Goal: Information Seeking & Learning: Learn about a topic

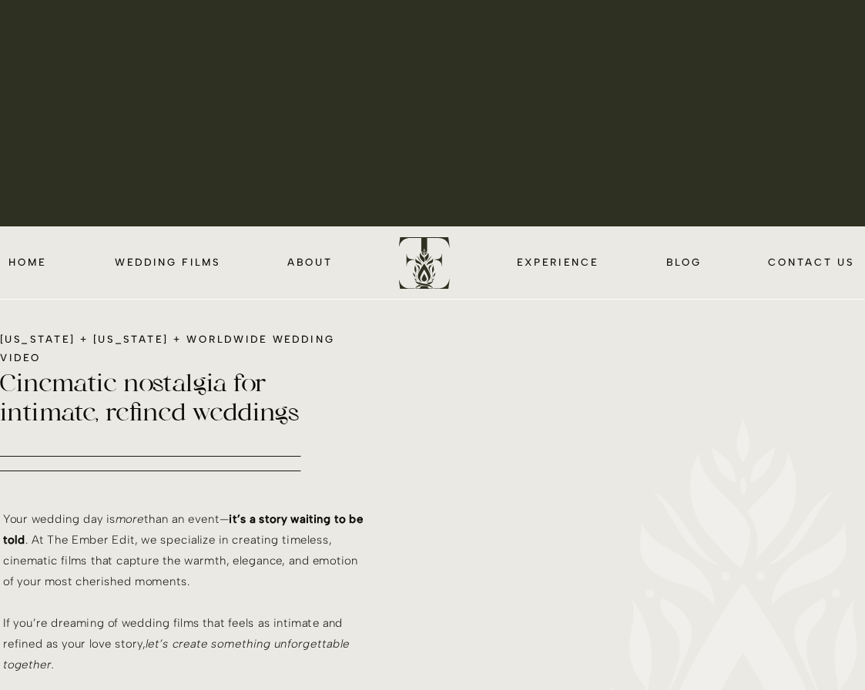
scroll to position [479, 0]
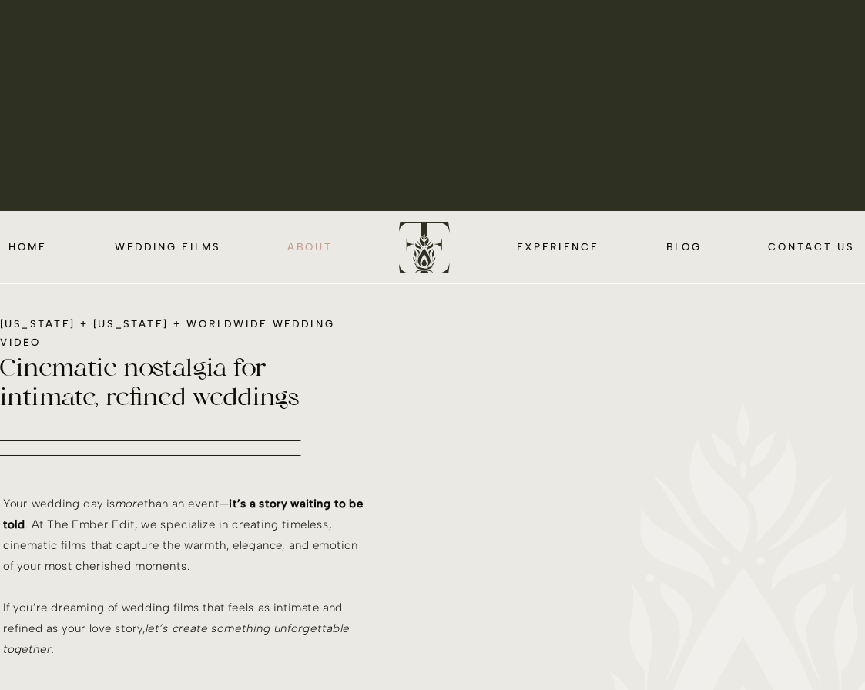
click at [326, 252] on nav "about" at bounding box center [309, 247] width 47 height 17
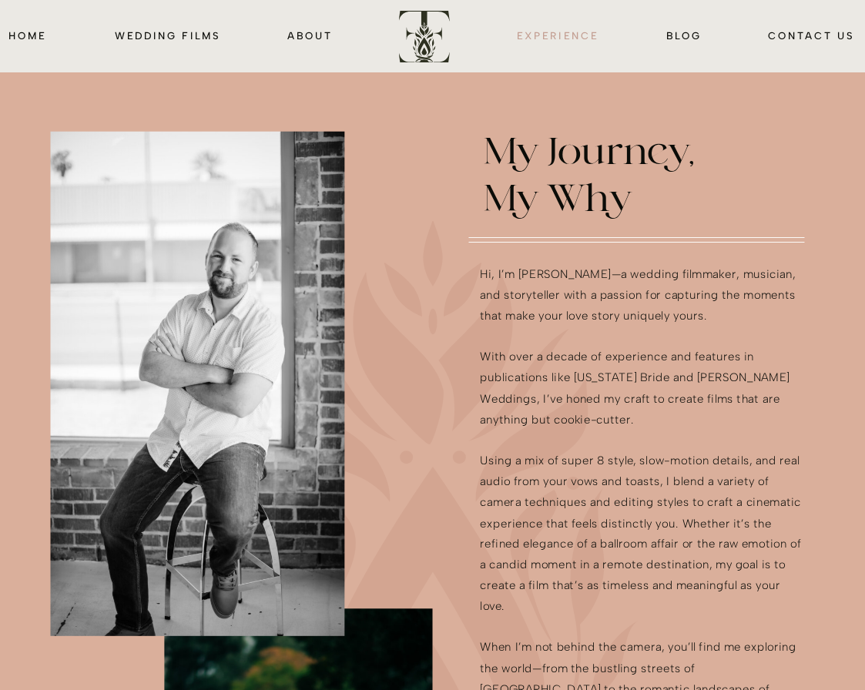
click at [540, 38] on nav "EXPERIENCE" at bounding box center [557, 36] width 87 height 17
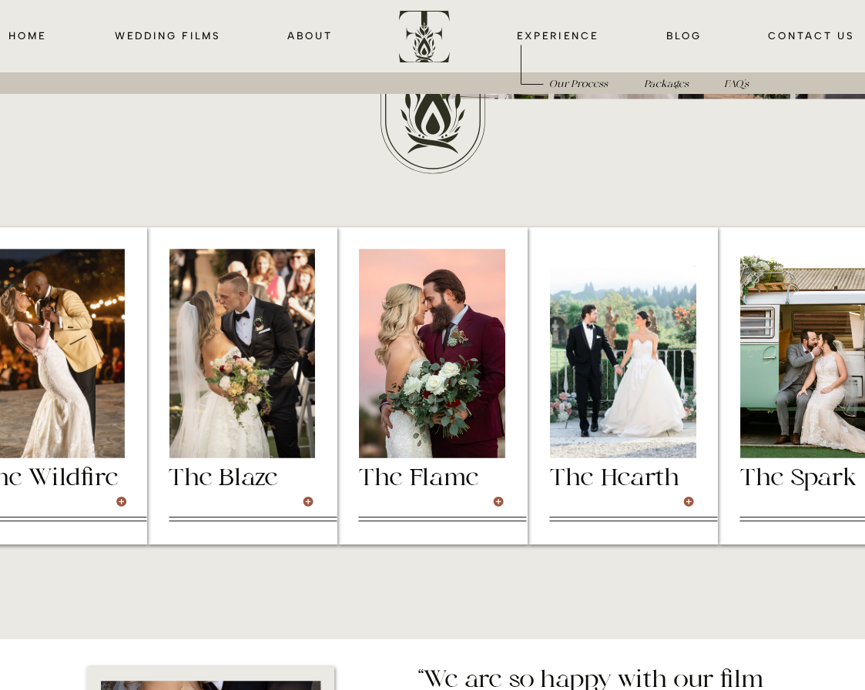
scroll to position [3700, 0]
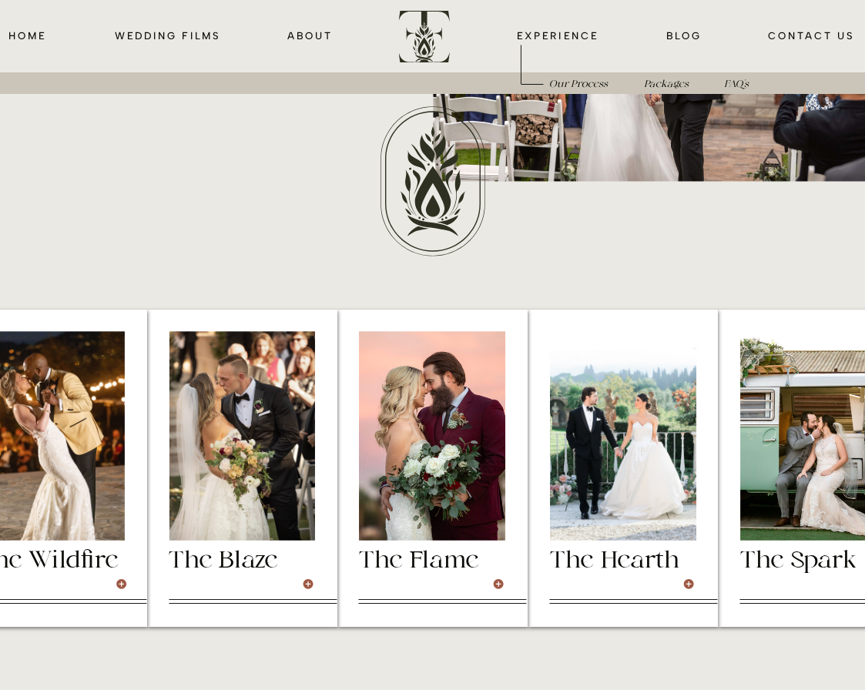
click at [50, 501] on div at bounding box center [51, 435] width 146 height 209
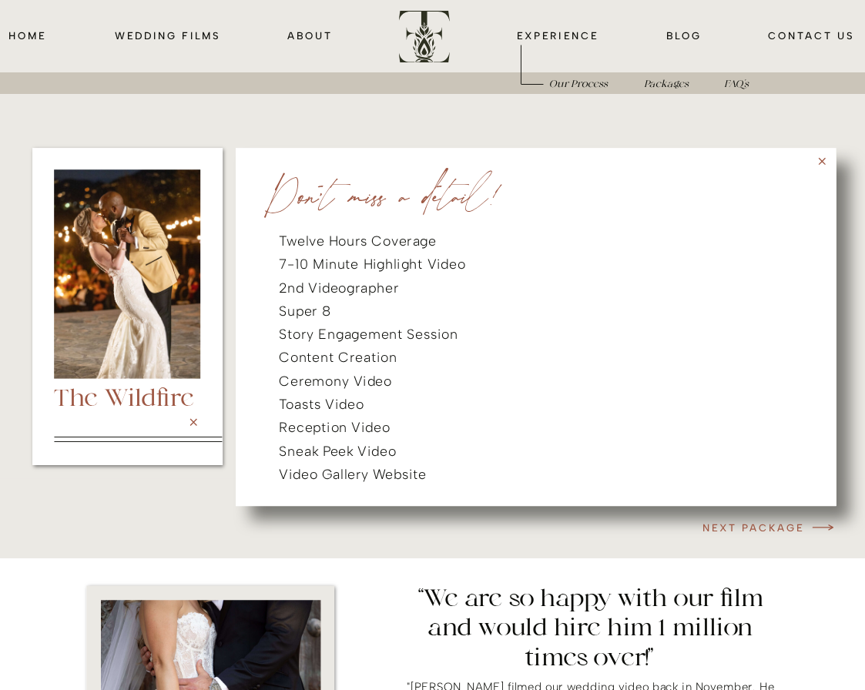
scroll to position [3825, 0]
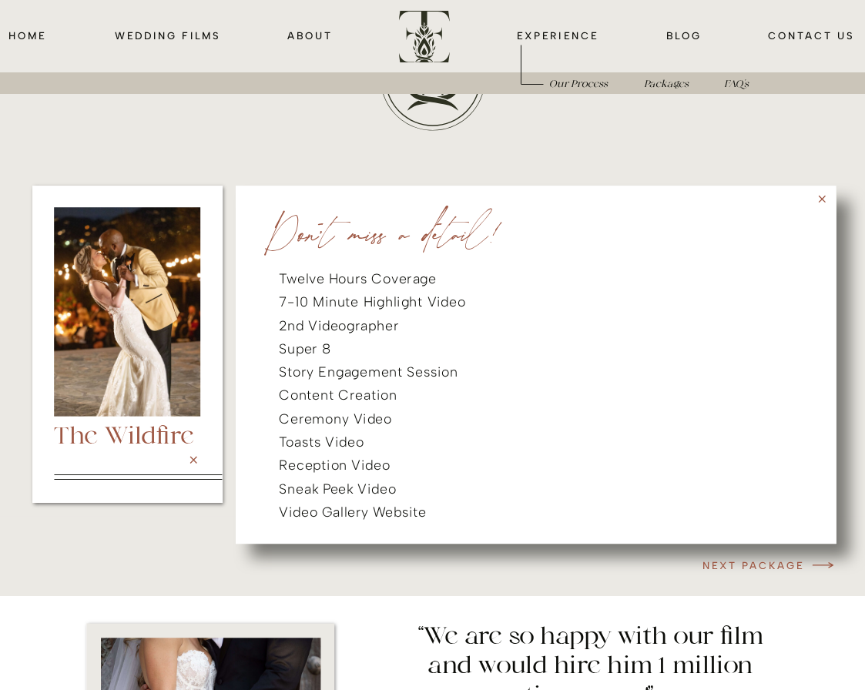
click at [828, 199] on div at bounding box center [536, 365] width 601 height 358
click at [763, 565] on h3 "NEXT PACKAGE" at bounding box center [741, 565] width 128 height 17
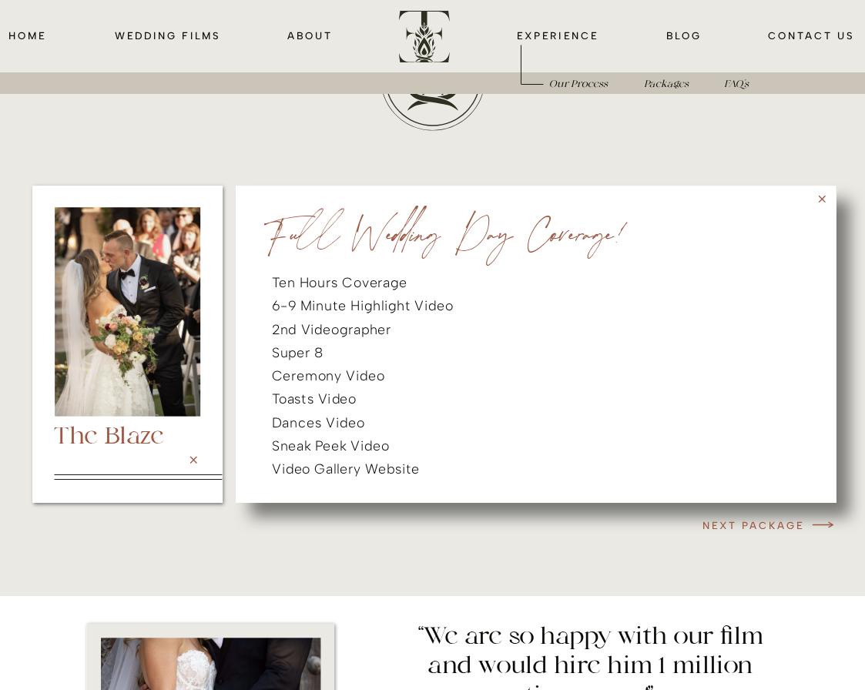
click at [771, 501] on div at bounding box center [536, 344] width 601 height 317
click at [663, 82] on icon "Packages" at bounding box center [666, 84] width 45 height 11
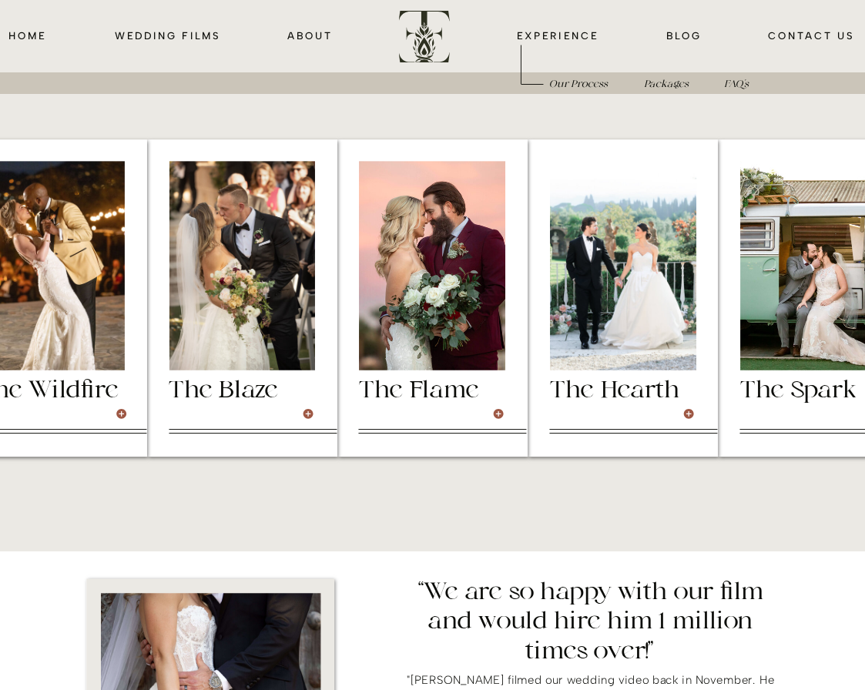
scroll to position [3873, 0]
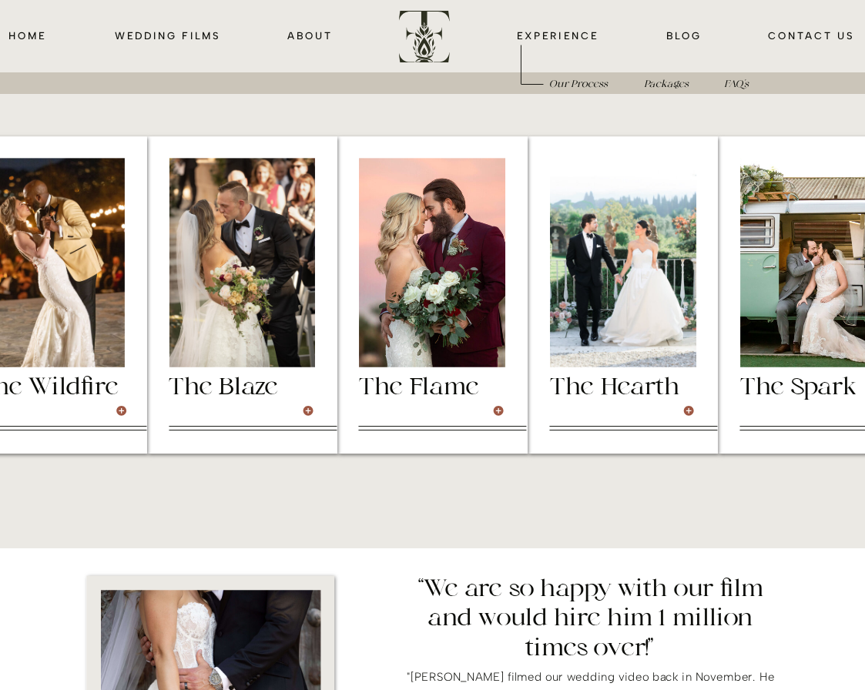
click at [614, 280] on div at bounding box center [623, 262] width 146 height 209
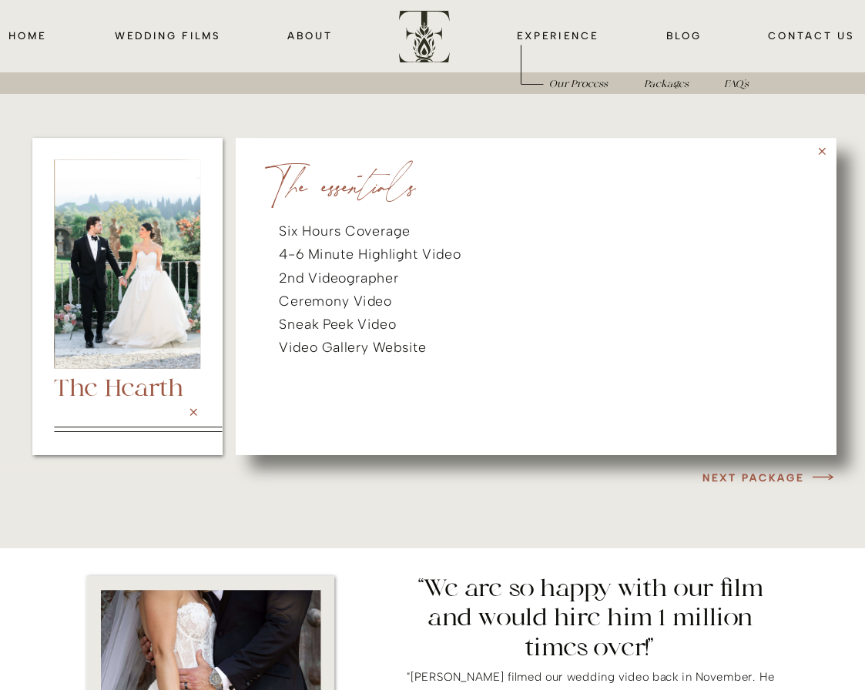
click at [749, 469] on h3 "NEXT PACKAGE" at bounding box center [741, 477] width 128 height 17
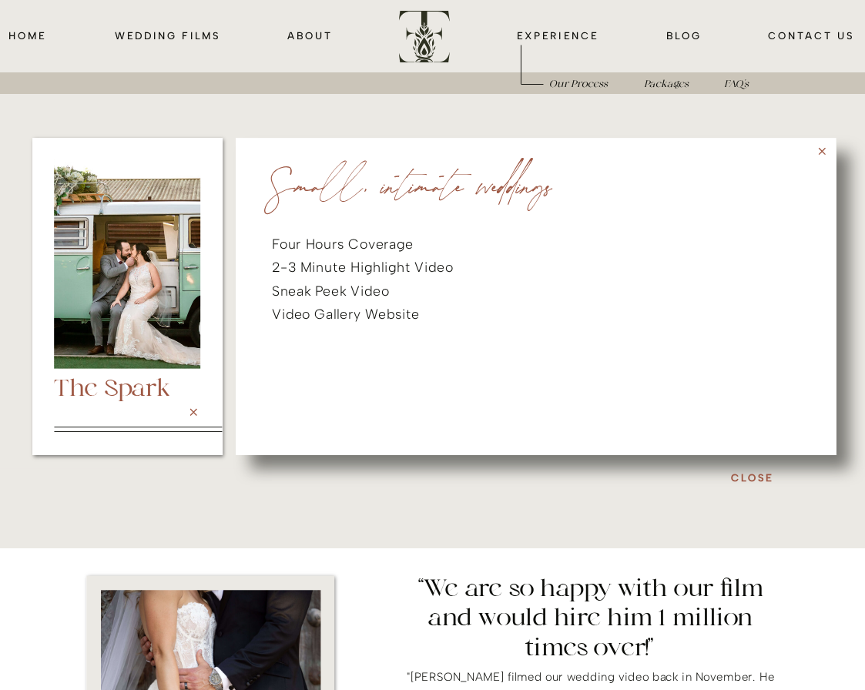
click at [749, 472] on h3 "Close" at bounding box center [752, 477] width 128 height 17
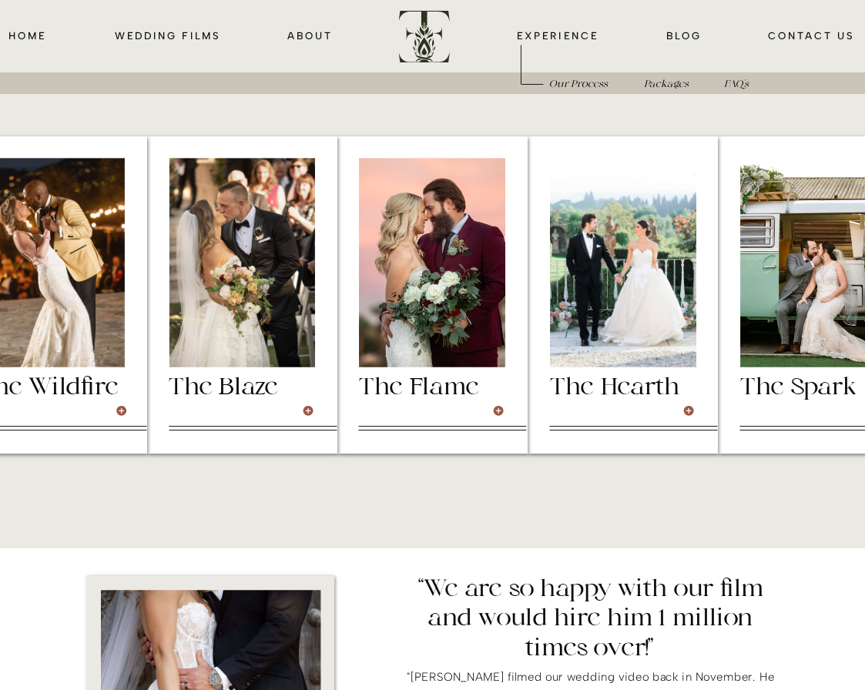
click at [78, 318] on div at bounding box center [51, 262] width 146 height 209
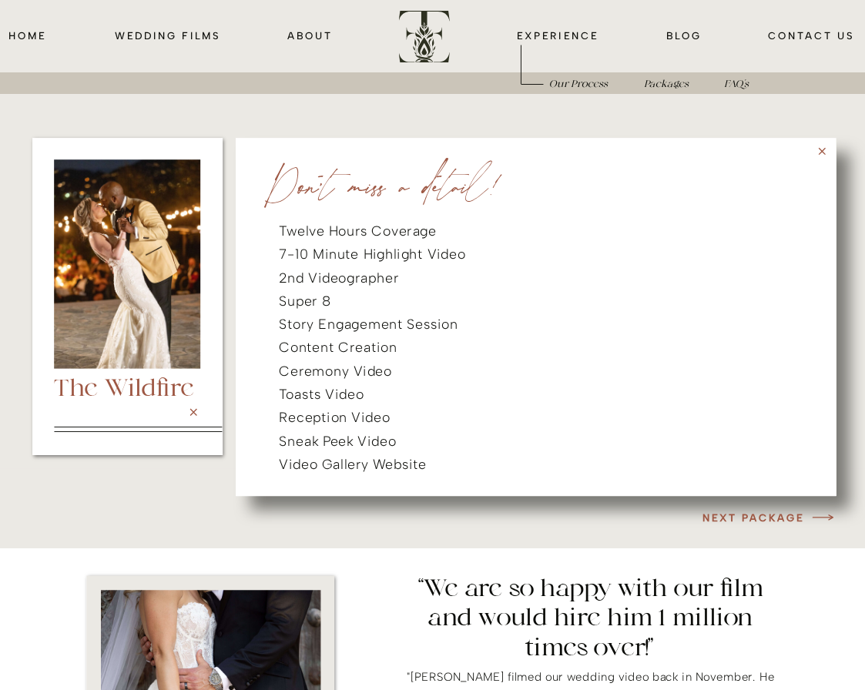
click at [736, 512] on h3 "NEXT PACKAGE" at bounding box center [741, 517] width 128 height 17
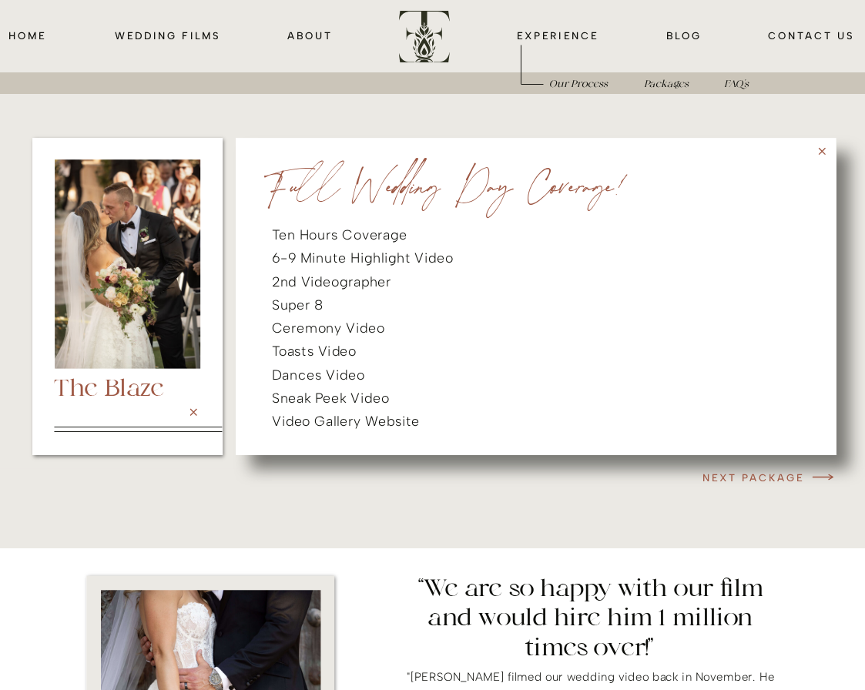
click at [748, 478] on h3 "NEXT PACKAGE" at bounding box center [741, 477] width 128 height 17
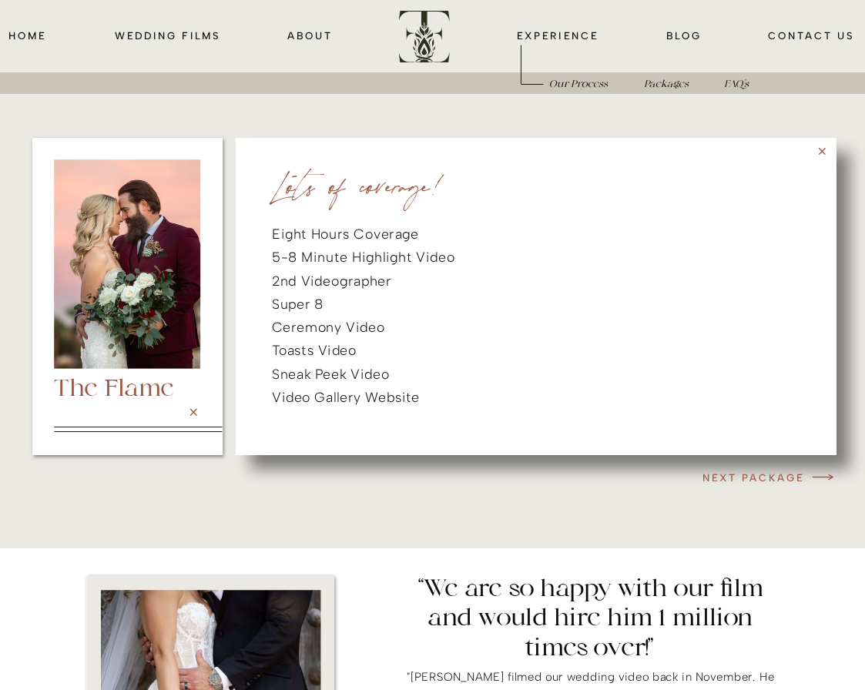
click at [748, 478] on h3 "NEXT PACKAGE" at bounding box center [741, 477] width 128 height 17
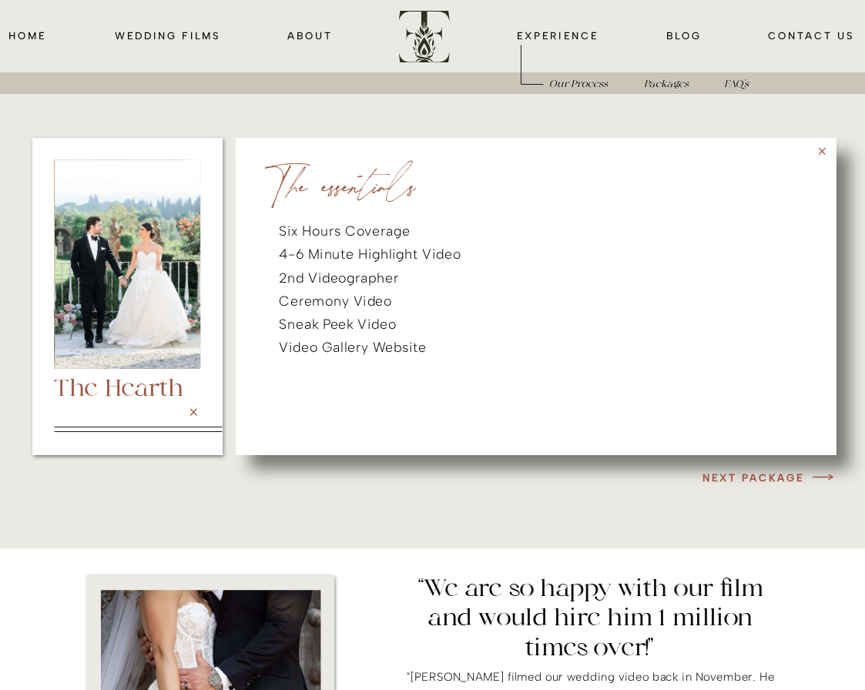
click at [748, 478] on h3 "NEXT PACKAGE" at bounding box center [741, 477] width 128 height 17
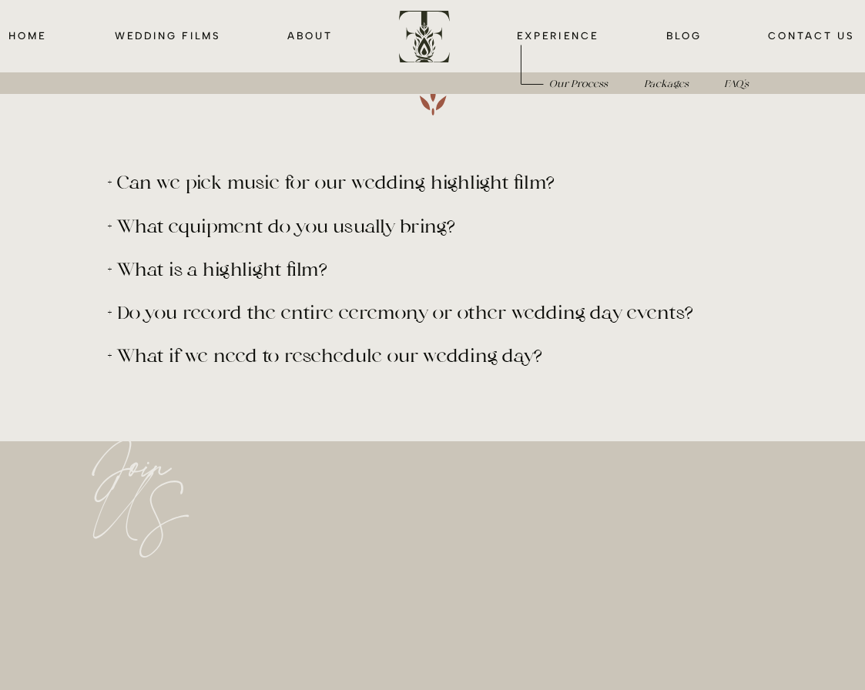
scroll to position [5981, 0]
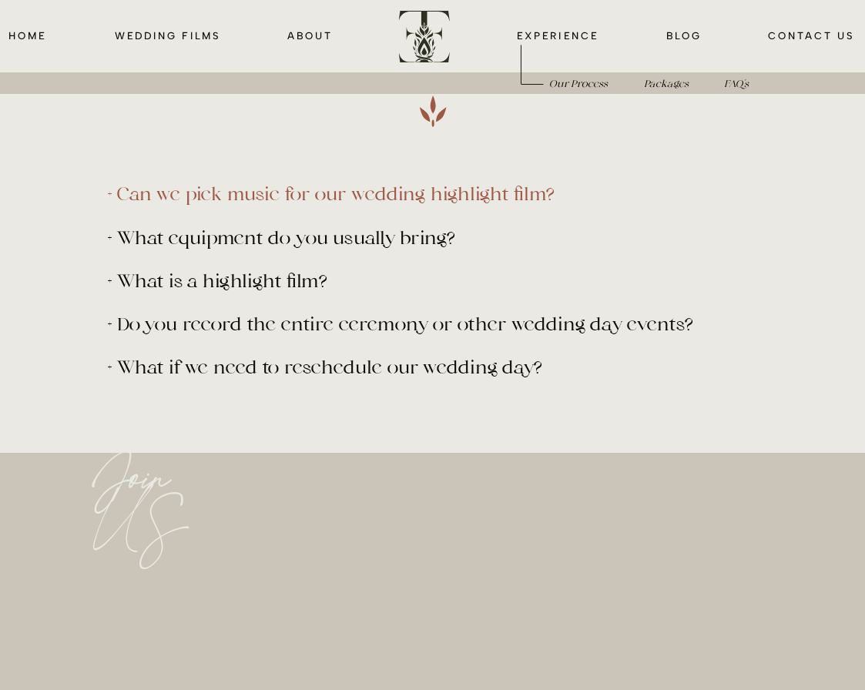
click at [215, 202] on p "+ Can we pick music for our wedding highlight film?" at bounding box center [412, 194] width 609 height 18
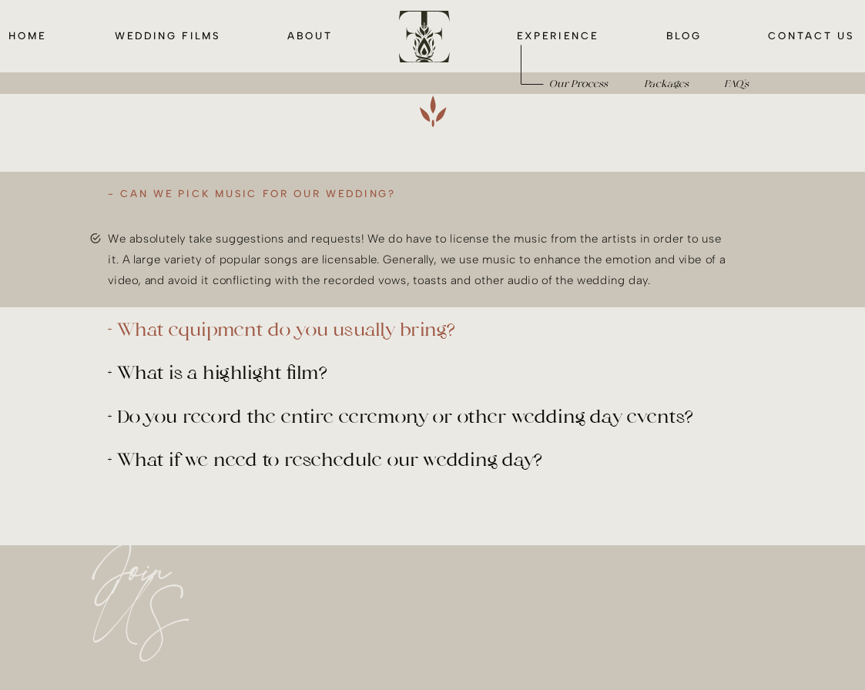
click at [175, 331] on p "+ What equipment do you usually bring?" at bounding box center [412, 329] width 609 height 18
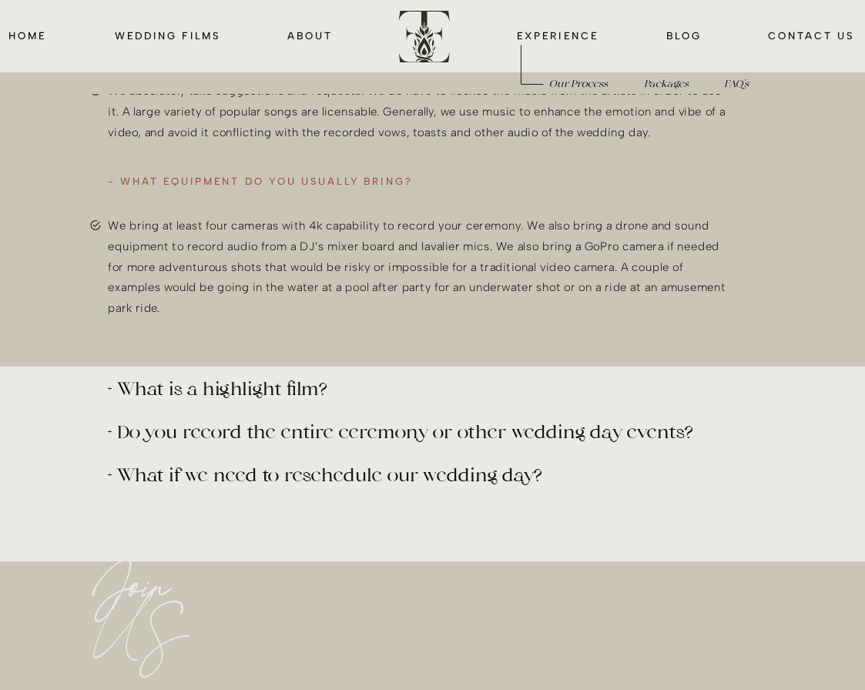
scroll to position [6150, 0]
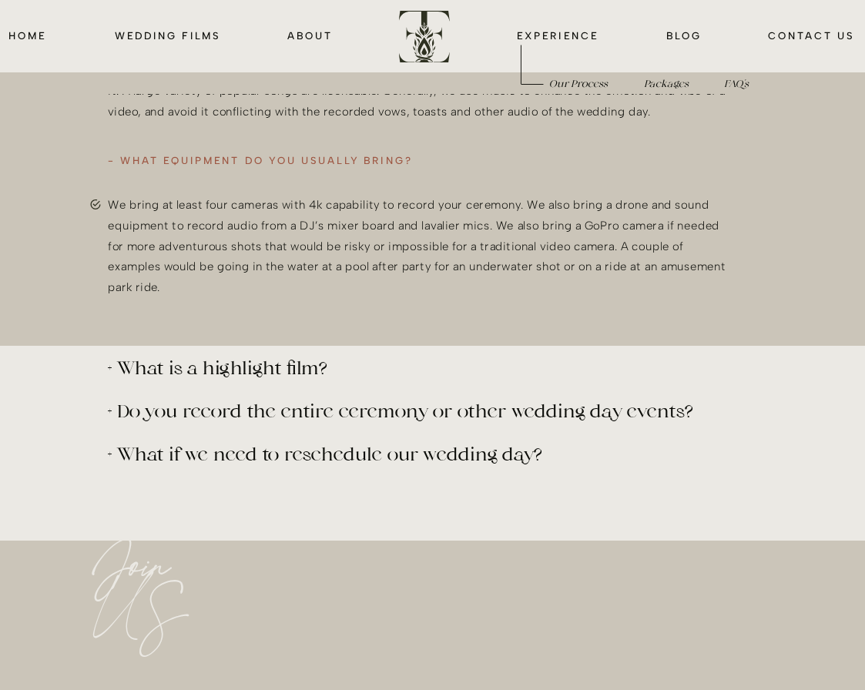
click at [206, 364] on p "+ What is a highlight film?" at bounding box center [412, 368] width 609 height 18
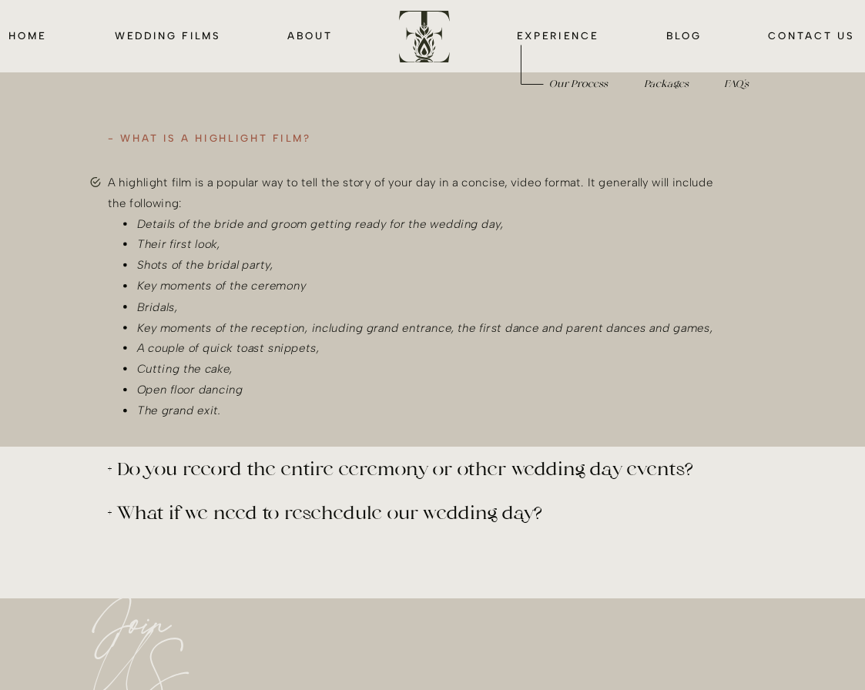
scroll to position [6381, 0]
click at [137, 470] on p "+ Do you record the entire ceremony or other wedding day events?" at bounding box center [412, 467] width 609 height 18
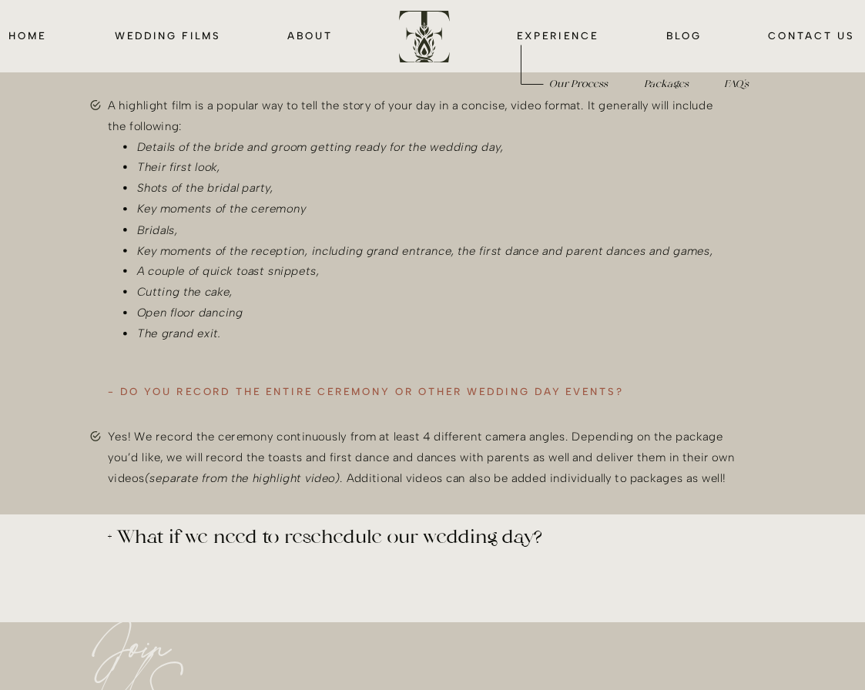
scroll to position [6458, 0]
click at [149, 530] on p "+ What if we need to reschedule our wedding day?" at bounding box center [412, 534] width 609 height 18
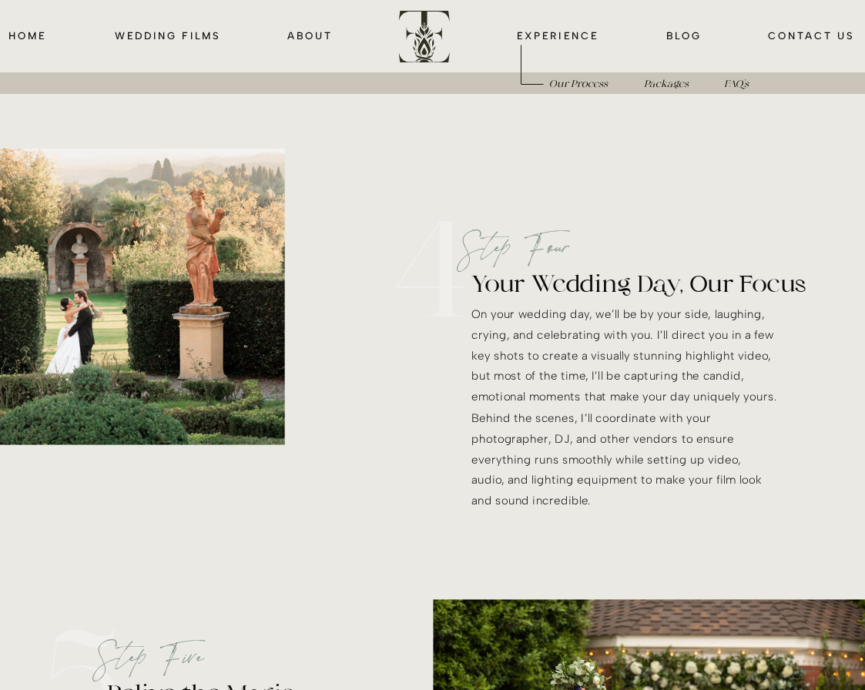
scroll to position [2625, 0]
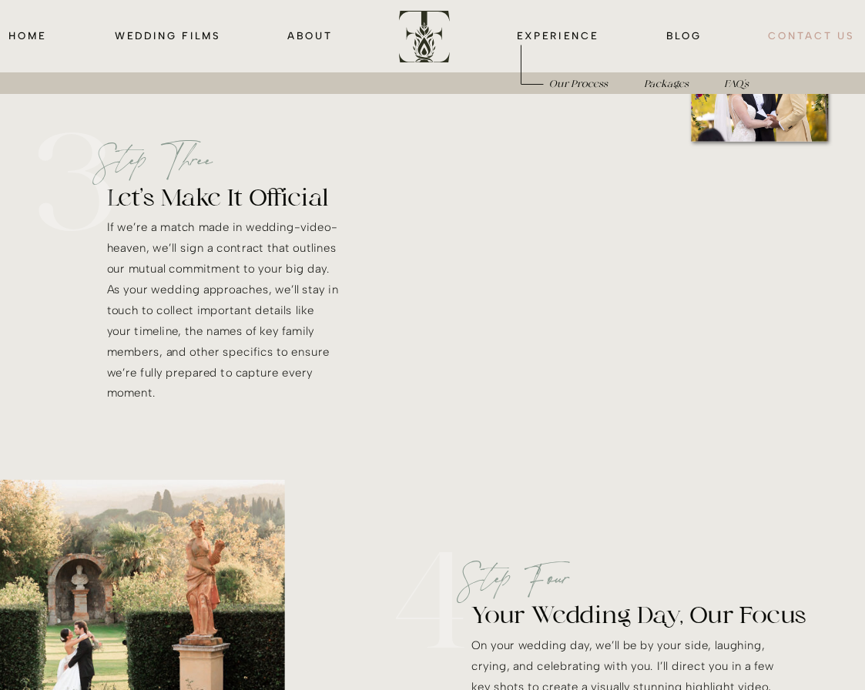
click at [832, 28] on nav "CONTACT us" at bounding box center [811, 36] width 90 height 17
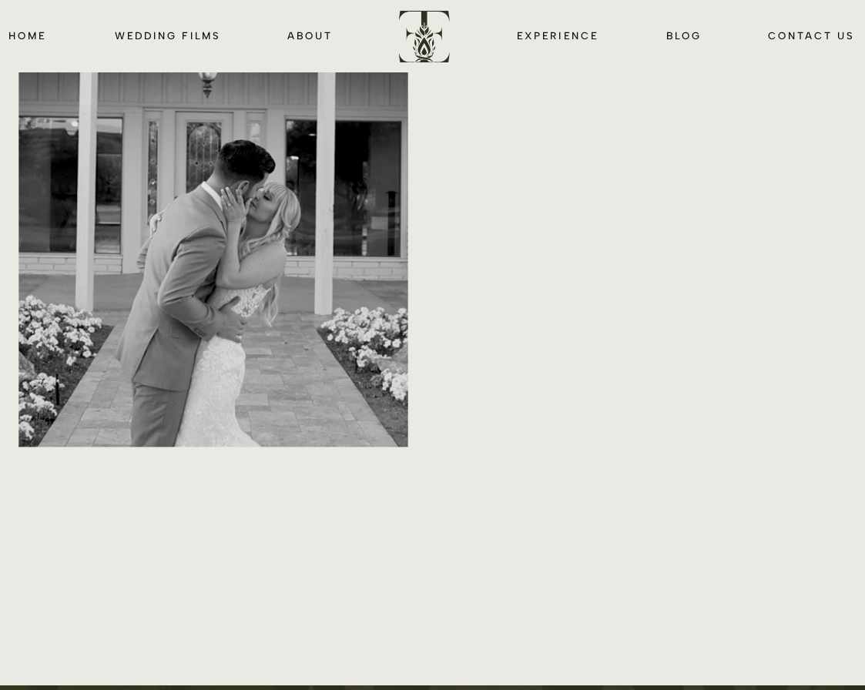
scroll to position [140, 0]
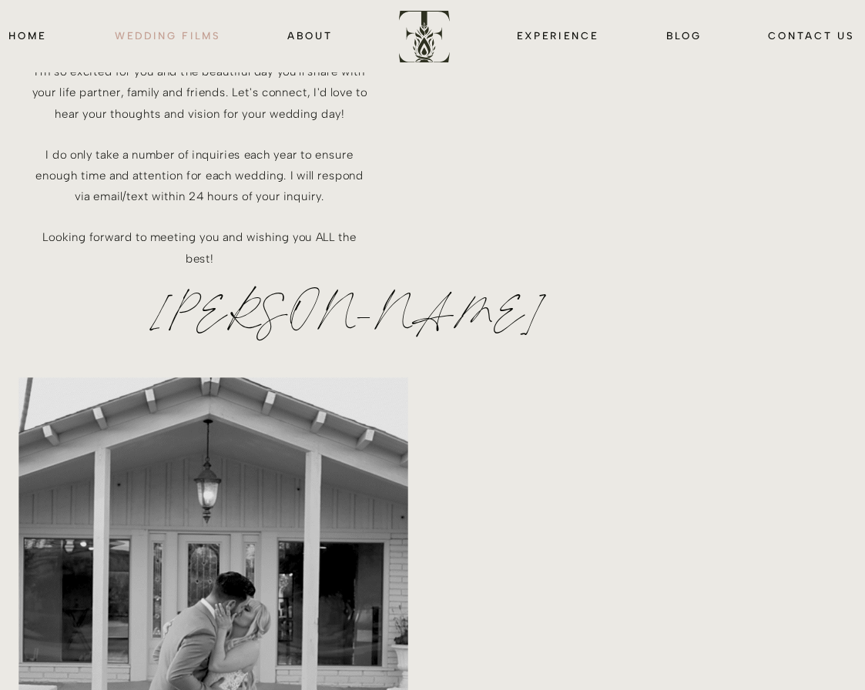
click at [201, 34] on nav "wedding films" at bounding box center [167, 36] width 110 height 17
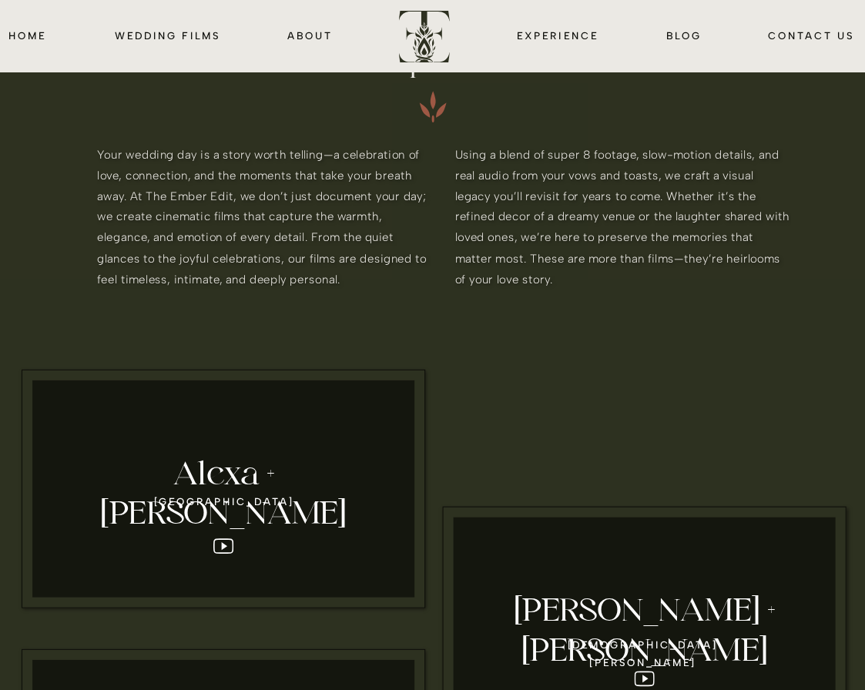
scroll to position [191, 0]
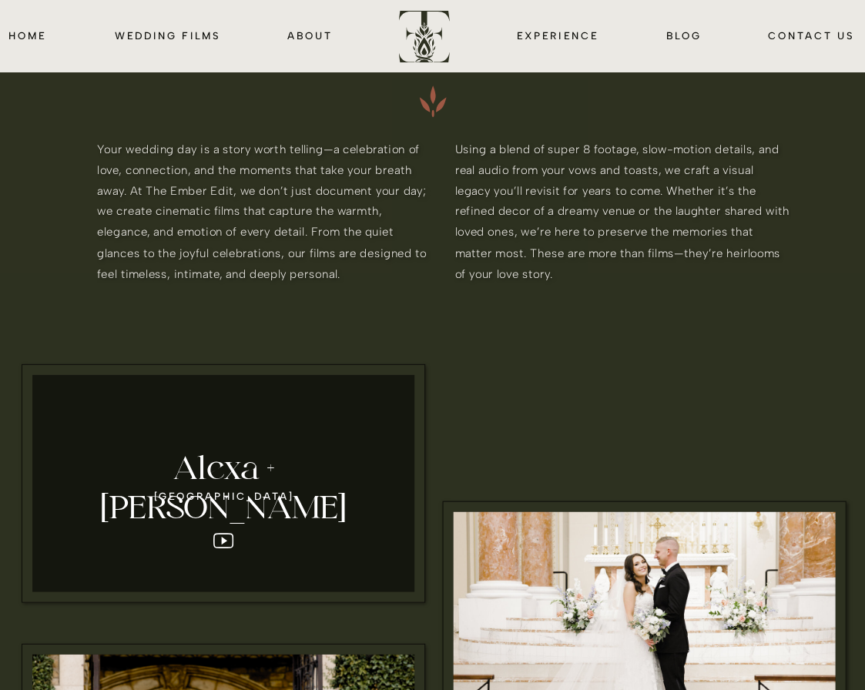
click at [223, 540] on div at bounding box center [223, 483] width 382 height 217
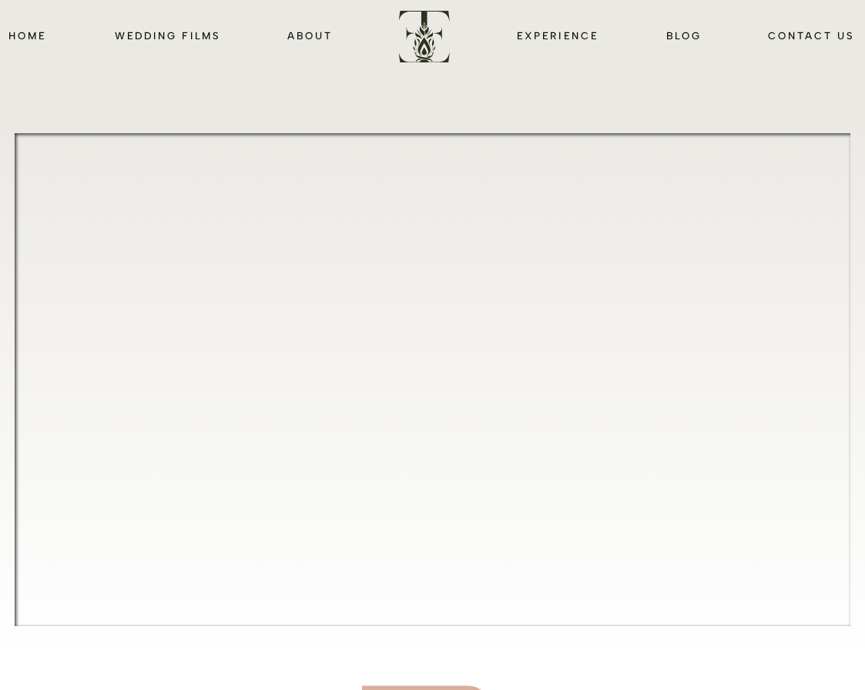
scroll to position [297, 0]
